Goal: Download file/media

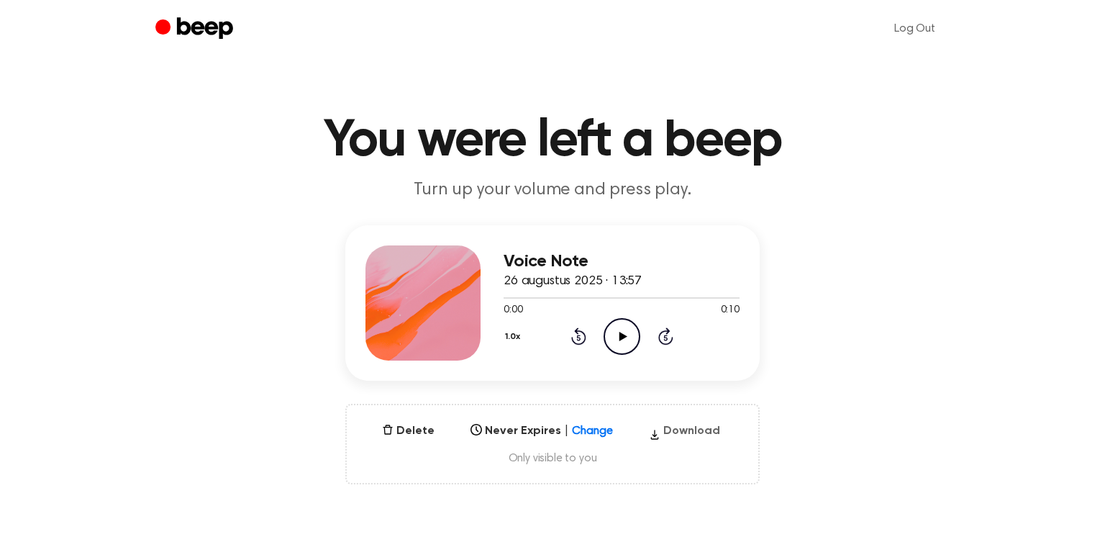
click at [673, 431] on button "Download" at bounding box center [684, 433] width 83 height 23
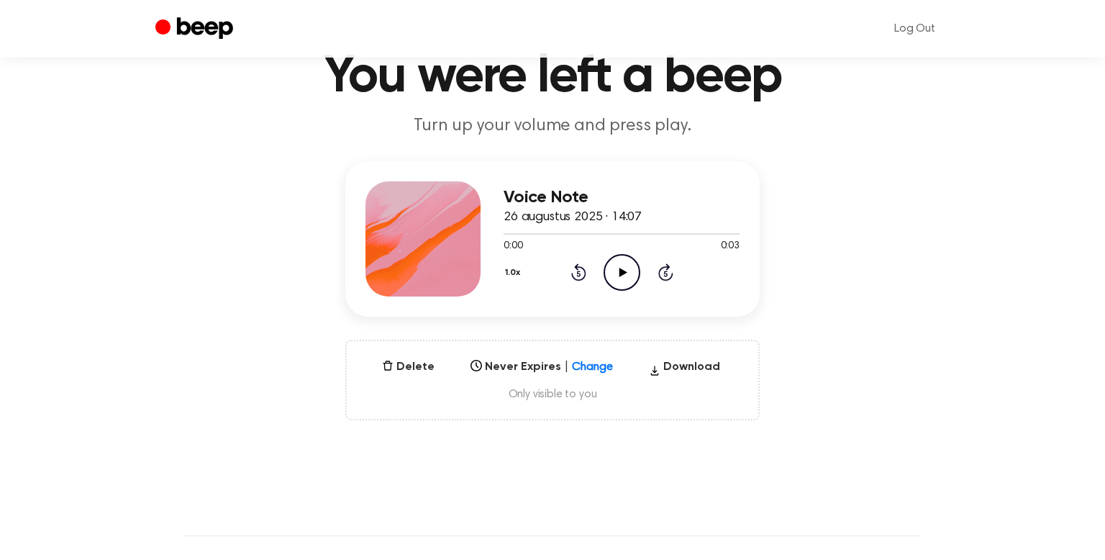
scroll to position [69, 0]
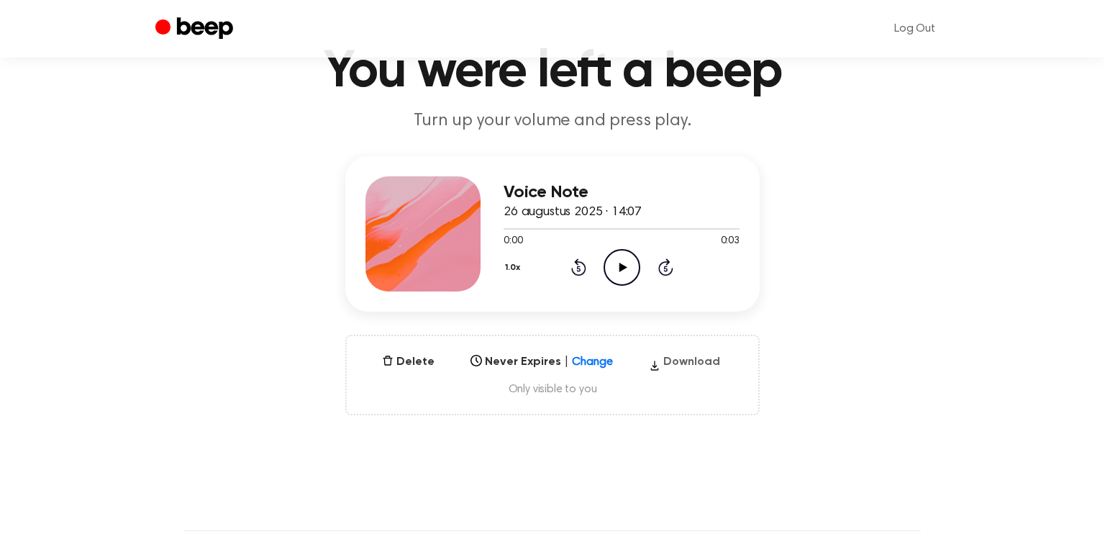
click at [674, 359] on button "Download" at bounding box center [684, 364] width 83 height 23
